Goal: Task Accomplishment & Management: Manage account settings

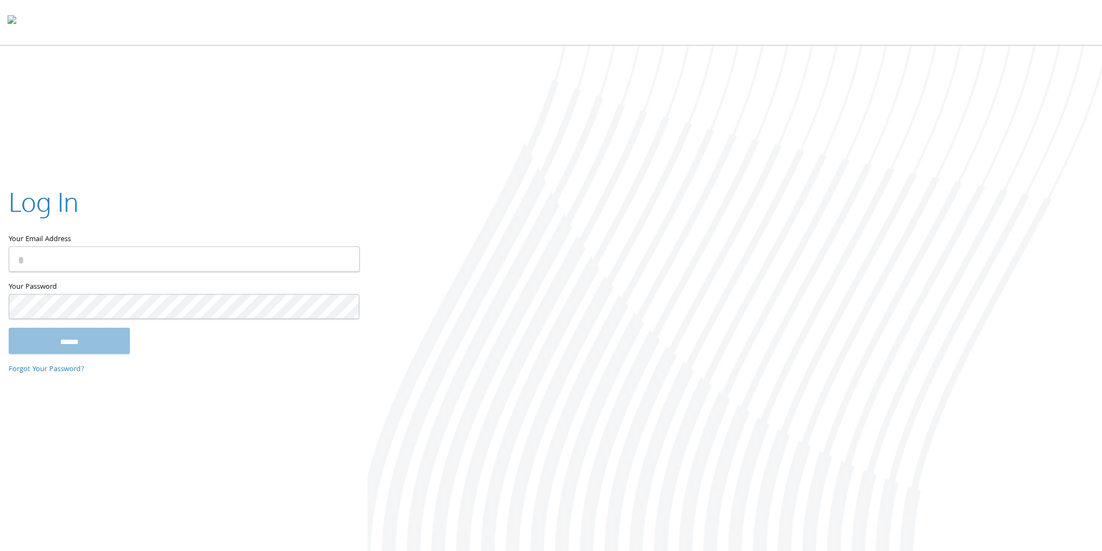
type input "**********"
click at [102, 338] on input "******" at bounding box center [69, 341] width 121 height 26
type input "**********"
click at [101, 332] on input "******" at bounding box center [69, 341] width 121 height 26
